Goal: Check status: Check status

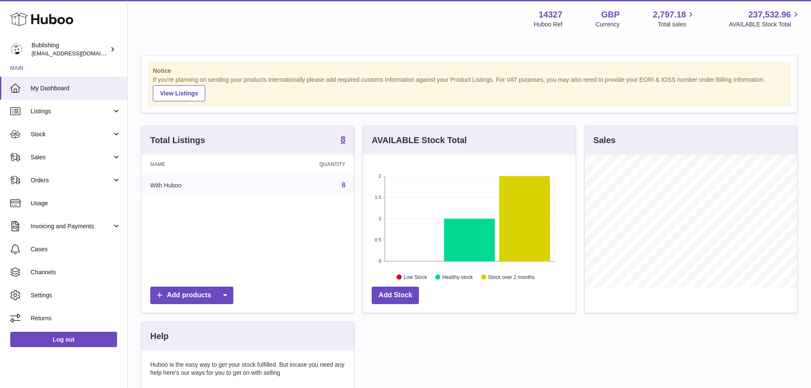
scroll to position [133, 212]
click at [71, 207] on link "Usage" at bounding box center [63, 203] width 127 height 23
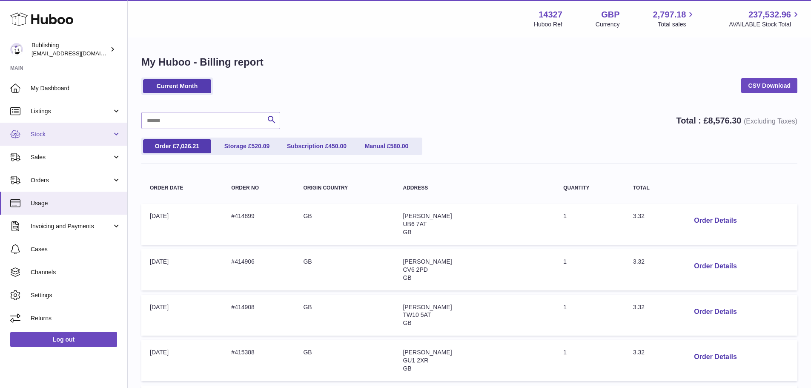
click at [60, 135] on span "Stock" at bounding box center [71, 134] width 81 height 8
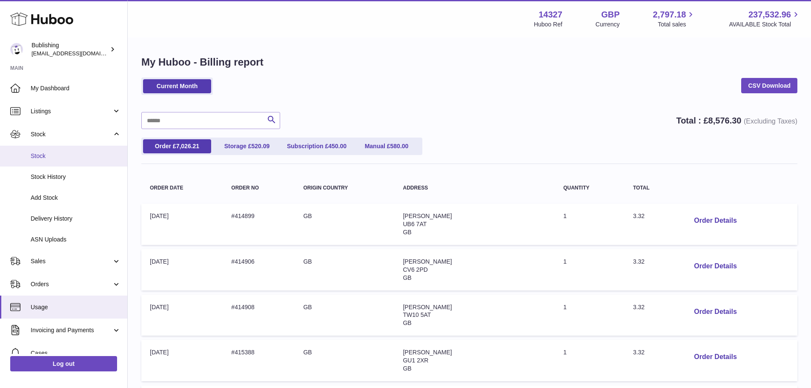
click at [60, 160] on link "Stock" at bounding box center [63, 156] width 127 height 21
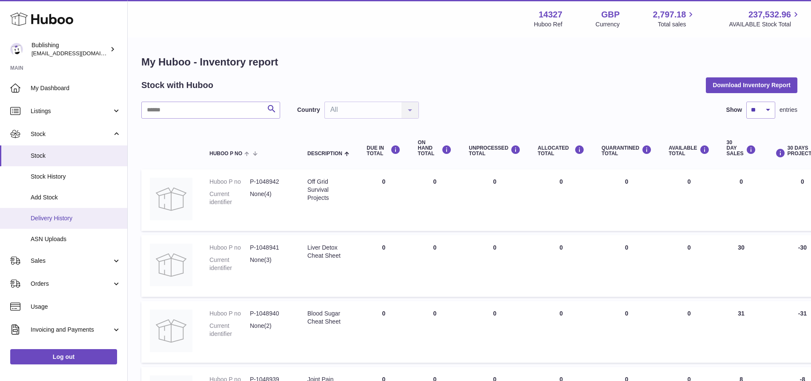
click at [55, 215] on span "Delivery History" at bounding box center [76, 218] width 90 height 8
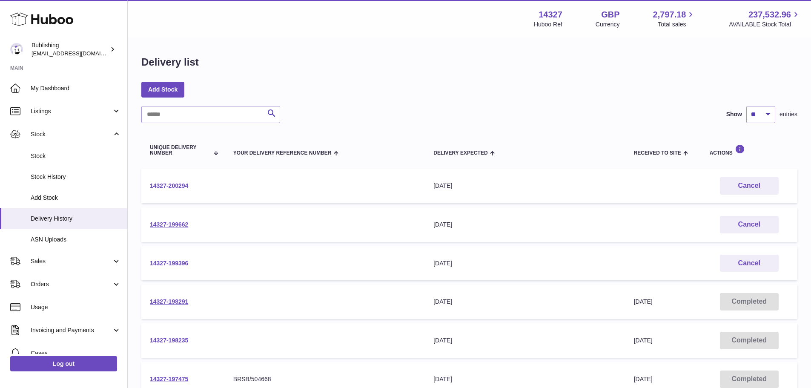
click at [180, 186] on link "14327-200294" at bounding box center [169, 185] width 38 height 7
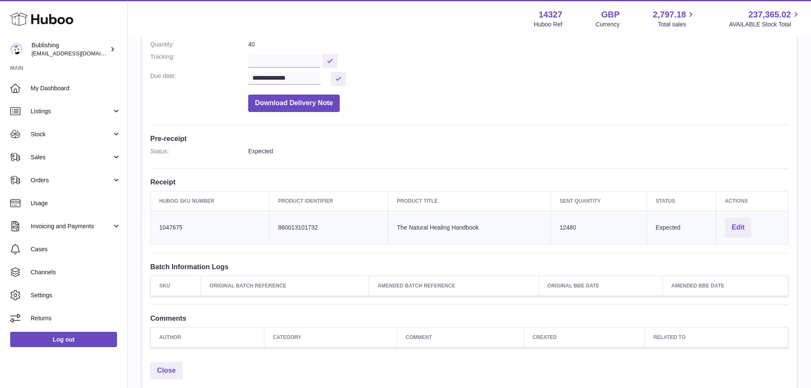
scroll to position [128, 0]
